Goal: Task Accomplishment & Management: Manage account settings

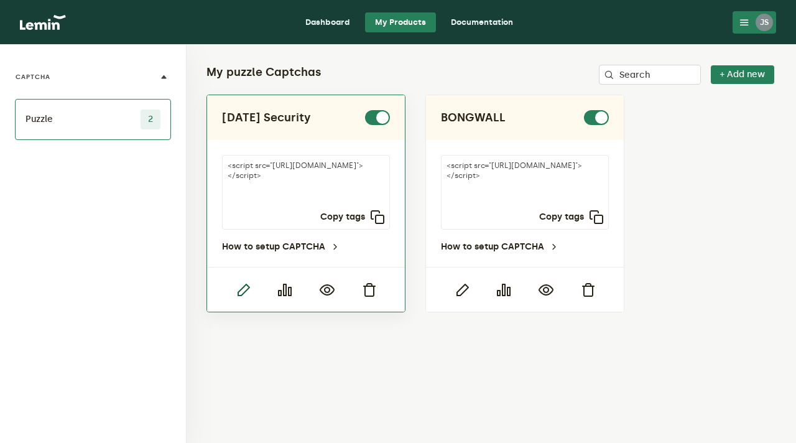
click at [242, 288] on icon "button" at bounding box center [243, 289] width 15 height 15
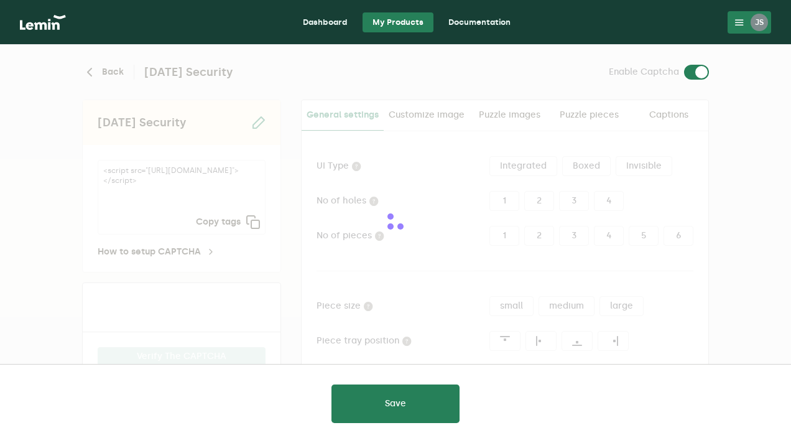
type input "white"
checkbox input "true"
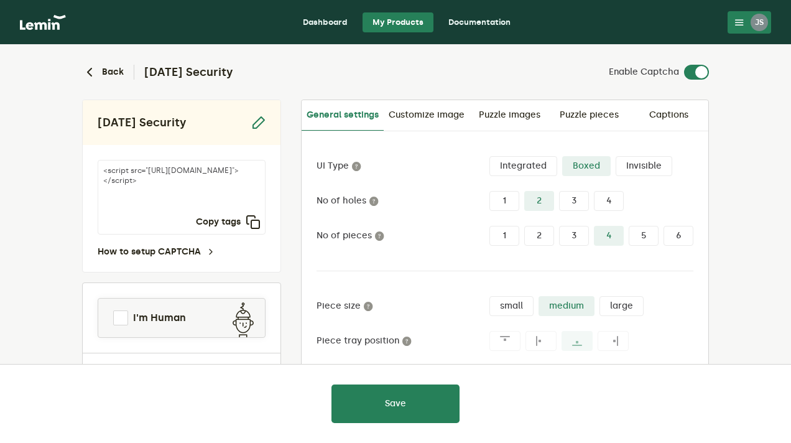
drag, startPoint x: 142, startPoint y: 191, endPoint x: 204, endPoint y: 202, distance: 62.5
click at [204, 202] on textarea "<script src="[URL][DOMAIN_NAME]"></script>" at bounding box center [182, 197] width 168 height 75
click at [763, 21] on div "JS" at bounding box center [759, 22] width 17 height 17
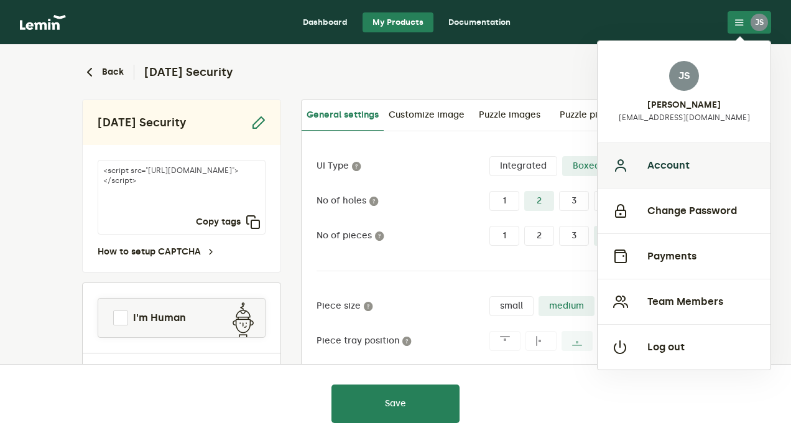
click at [647, 162] on button "Account" at bounding box center [684, 164] width 173 height 45
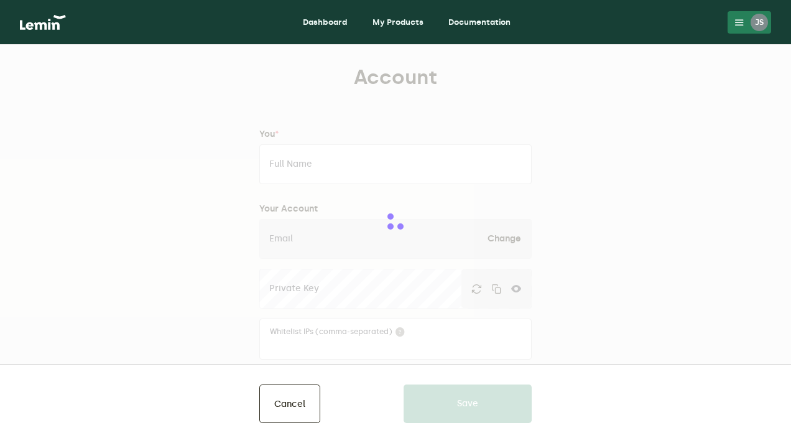
type input "[PERSON_NAME]"
type input "[EMAIL_ADDRESS][DOMAIN_NAME]"
type input "Autobongs"
type input "[DOMAIN_NAME]"
type input "7028480178"
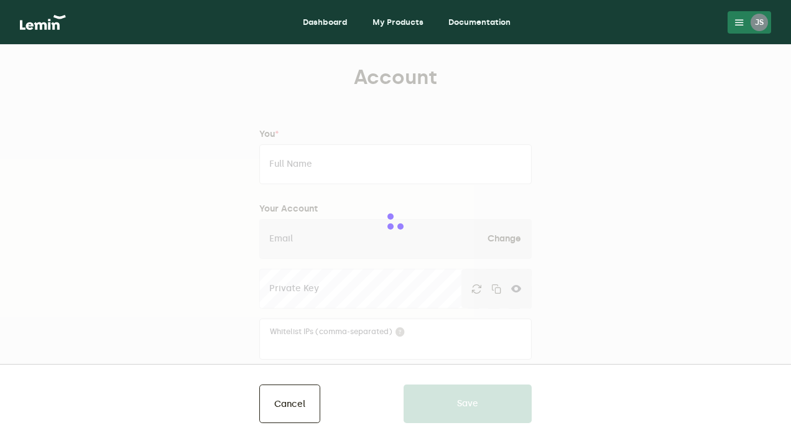
type input "[STREET_ADDRESS]"
type input "Suite 1460"
type input "[GEOGRAPHIC_DATA]"
type input "[US_STATE]"
type input "80202"
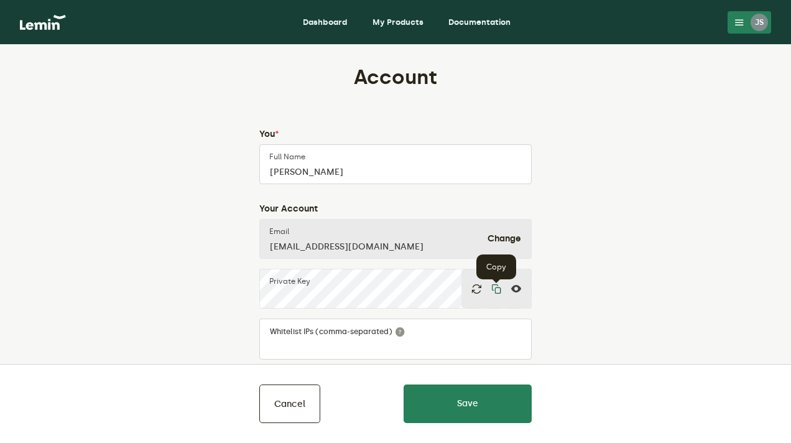
click at [497, 287] on icon "button" at bounding box center [496, 289] width 10 height 10
click at [314, 22] on link "Dashboard" at bounding box center [325, 22] width 65 height 20
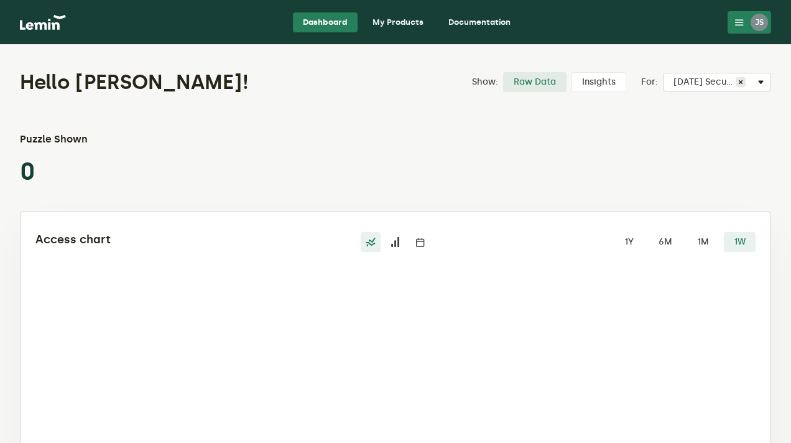
click at [400, 18] on link "My Products" at bounding box center [398, 22] width 71 height 20
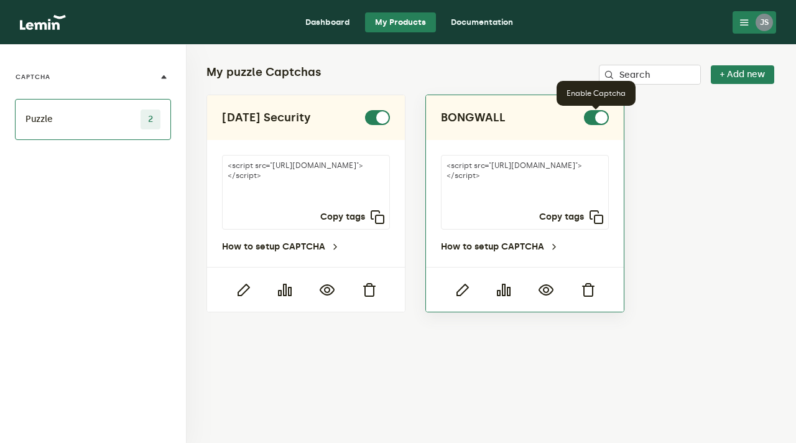
click at [609, 110] on label at bounding box center [609, 110] width 0 height 0
click at [598, 119] on input "checkbox" at bounding box center [591, 117] width 15 height 15
checkbox input "false"
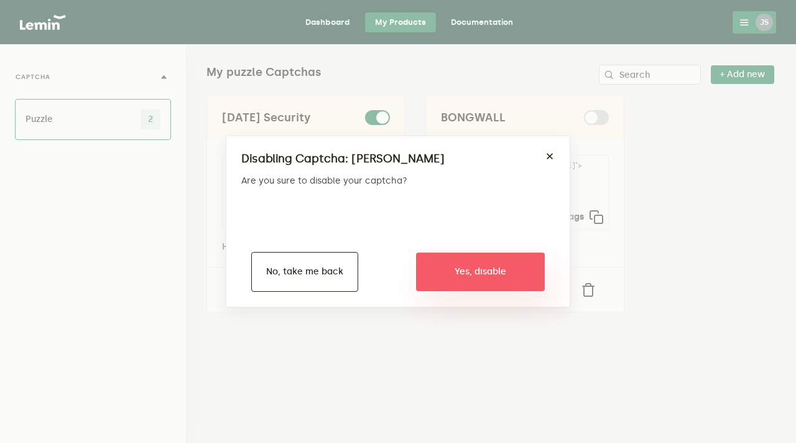
click at [469, 274] on button "Yes, disable" at bounding box center [480, 272] width 129 height 39
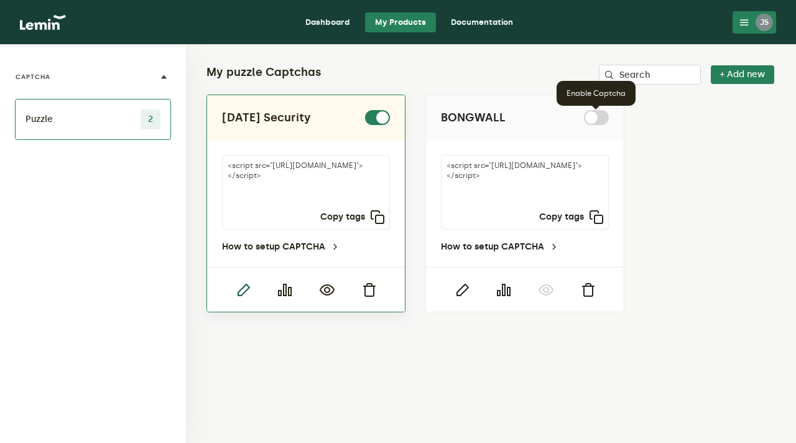
click at [238, 290] on icon "button" at bounding box center [243, 289] width 15 height 15
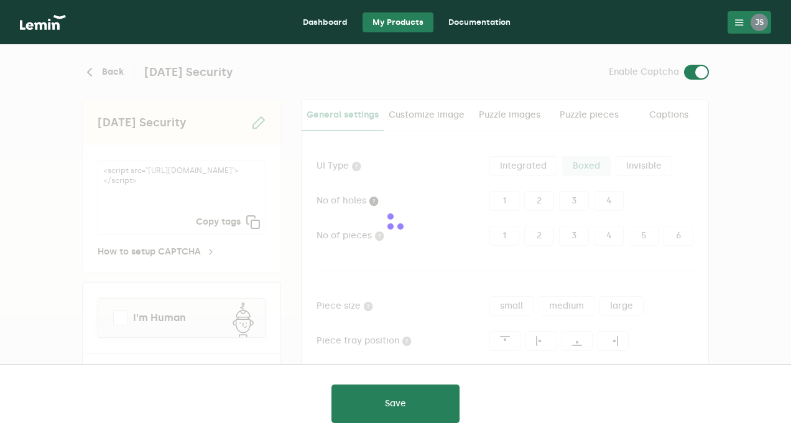
type input "white"
checkbox input "true"
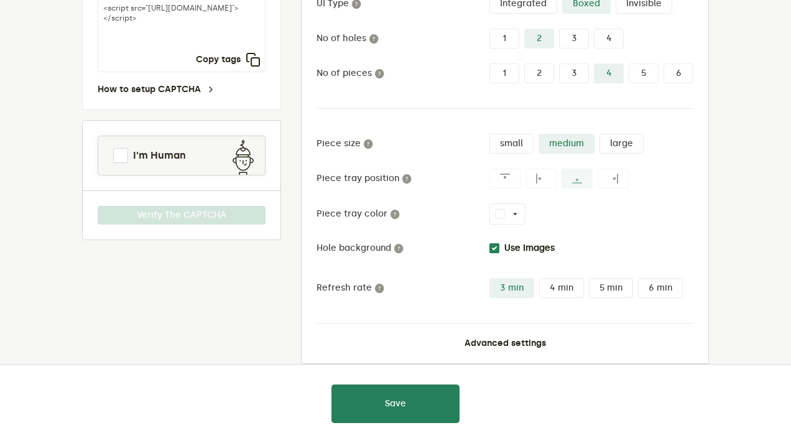
scroll to position [182, 0]
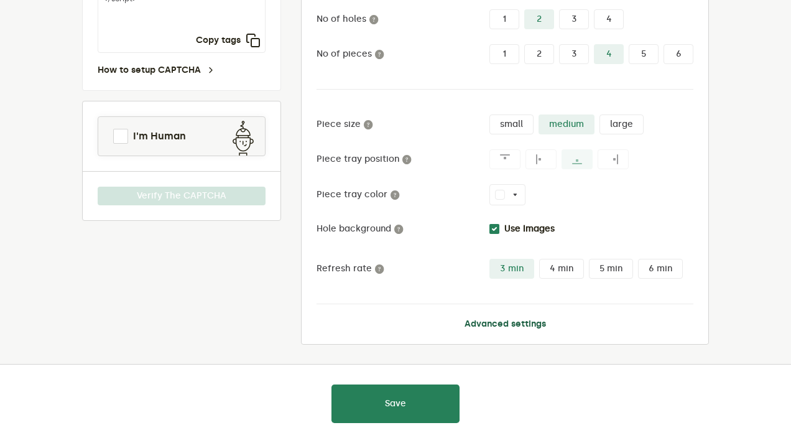
click at [521, 321] on button "Advanced settings" at bounding box center [505, 324] width 81 height 10
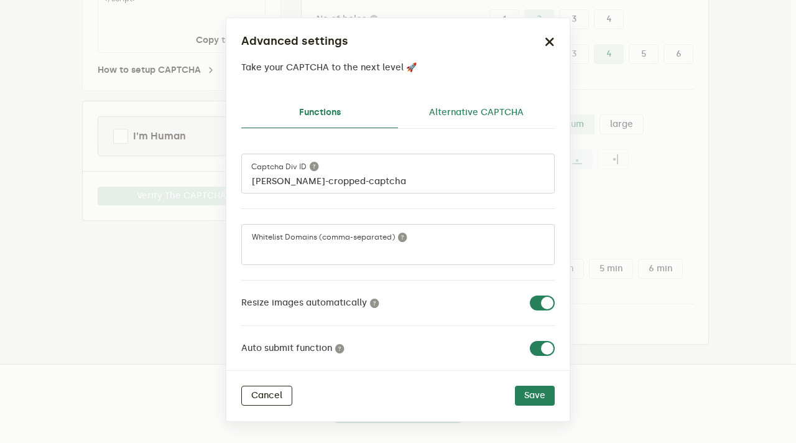
click at [474, 111] on link "Alternative CAPTCHA" at bounding box center [476, 113] width 157 height 30
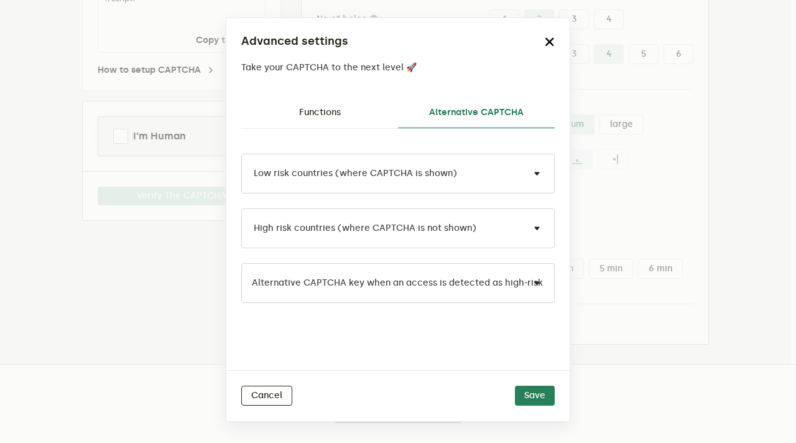
click at [551, 40] on icon "button" at bounding box center [550, 42] width 10 height 10
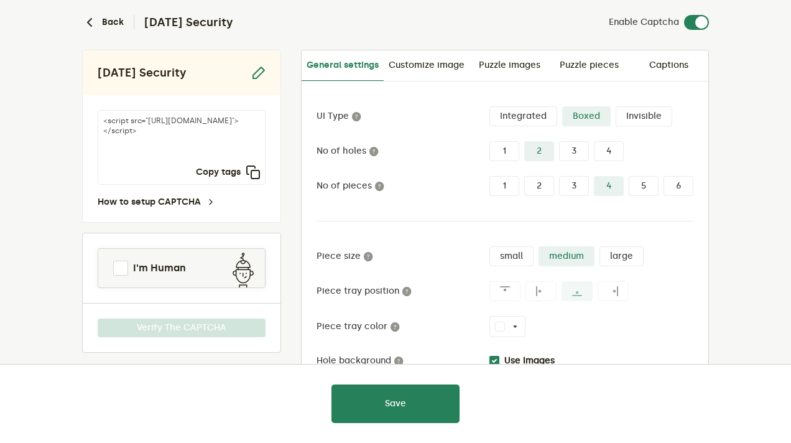
scroll to position [0, 0]
